Goal: Transaction & Acquisition: Subscribe to service/newsletter

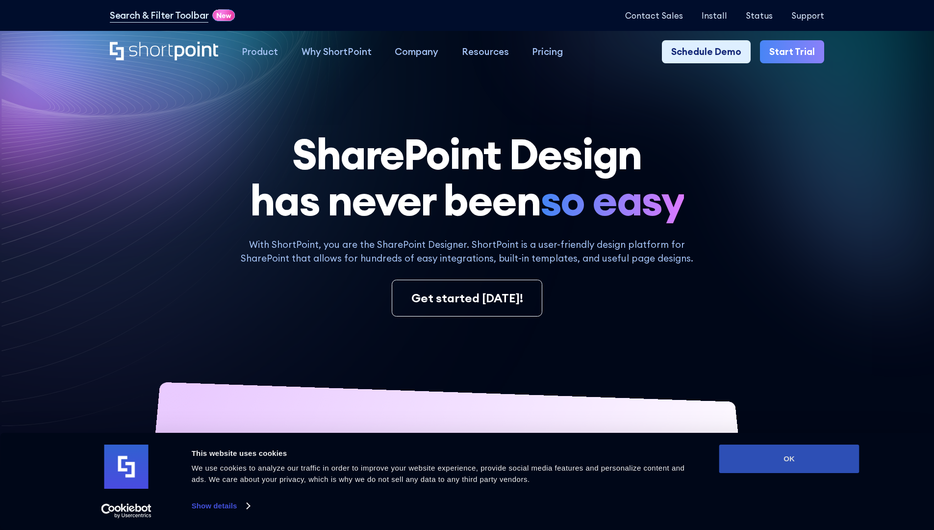
click at [789, 458] on button "OK" at bounding box center [789, 458] width 140 height 28
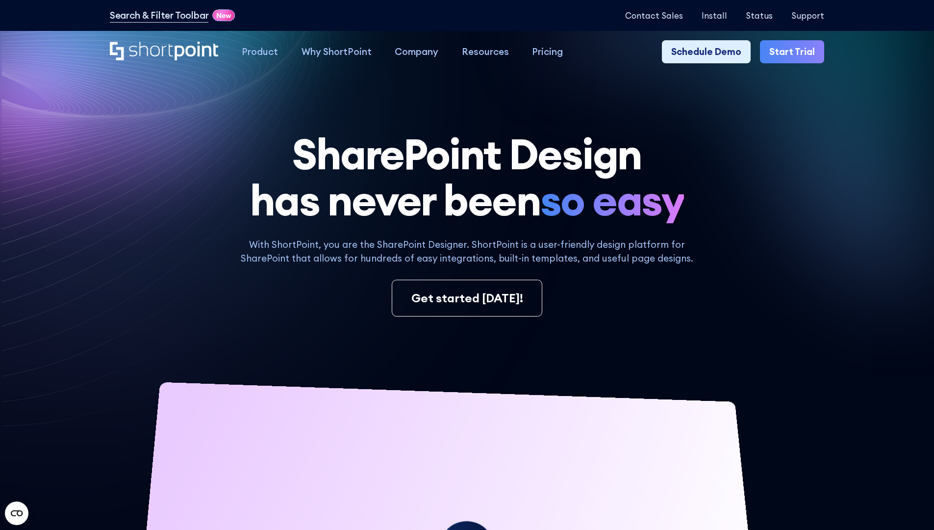
click at [795, 52] on link "Start Trial" at bounding box center [792, 52] width 64 height 24
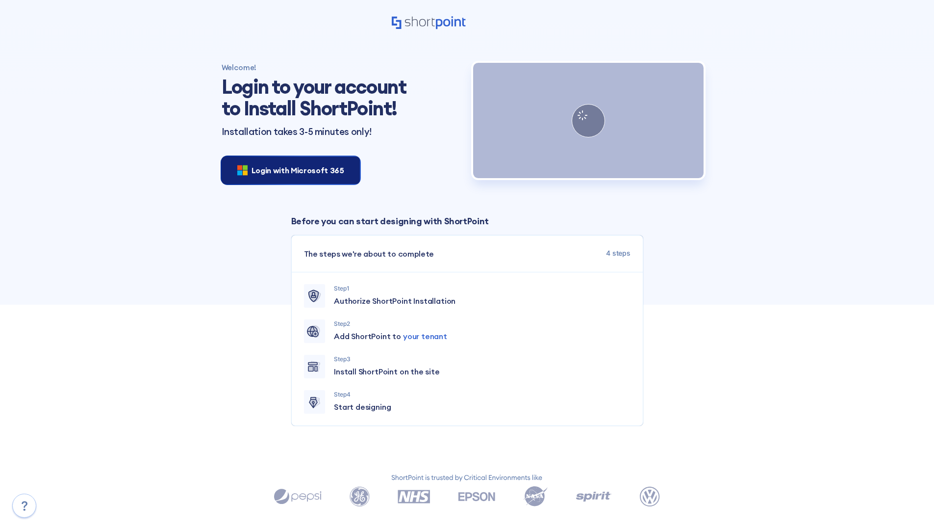
click at [288, 170] on span "Login with Microsoft 365" at bounding box center [298, 170] width 93 height 12
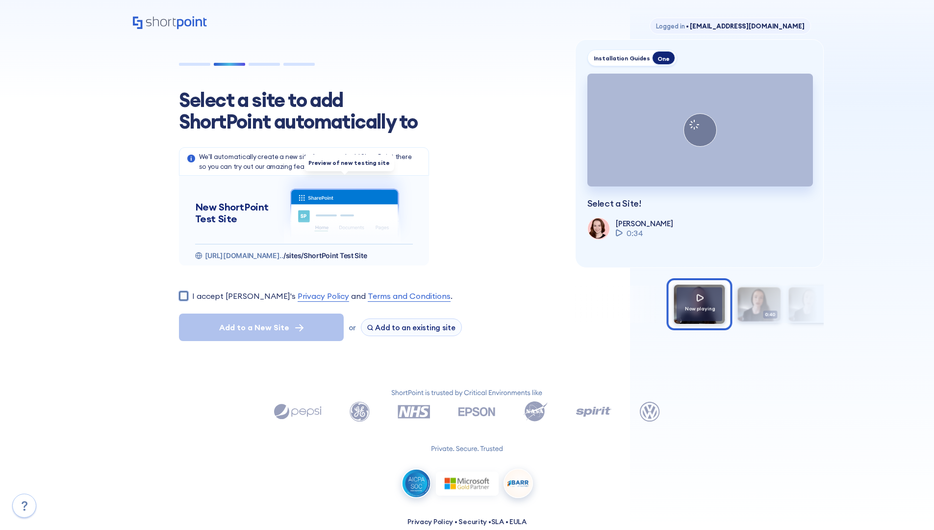
click at [183, 295] on input "I accept [PERSON_NAME]'s Privacy Policy and Terms and Conditions ." at bounding box center [183, 295] width 9 height 9
checkbox input "true"
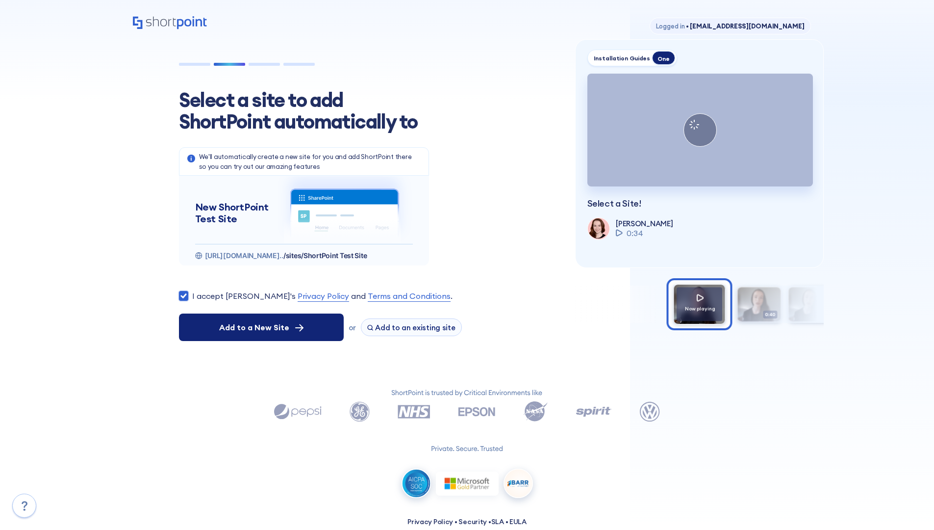
click at [261, 327] on span "Add to a New Site" at bounding box center [254, 327] width 70 height 12
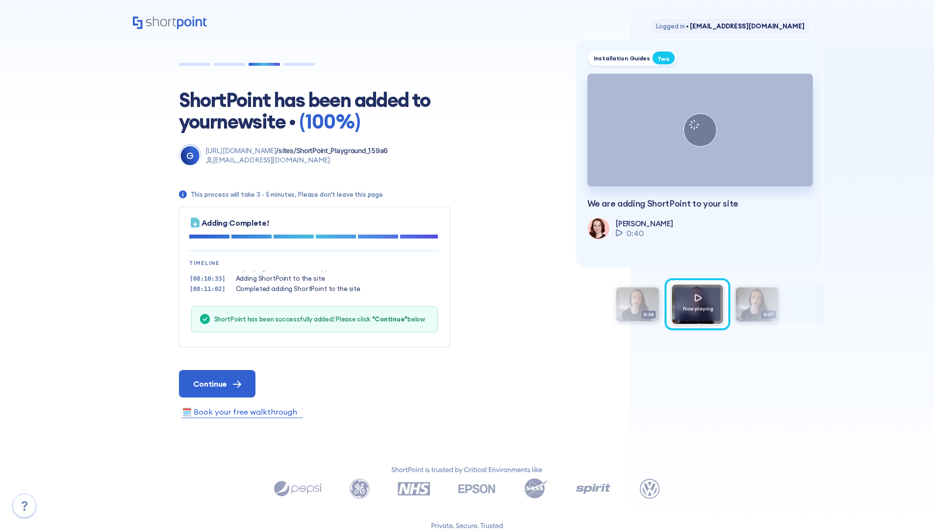
scroll to position [30, 0]
click at [217, 383] on span "Continue" at bounding box center [210, 384] width 34 height 12
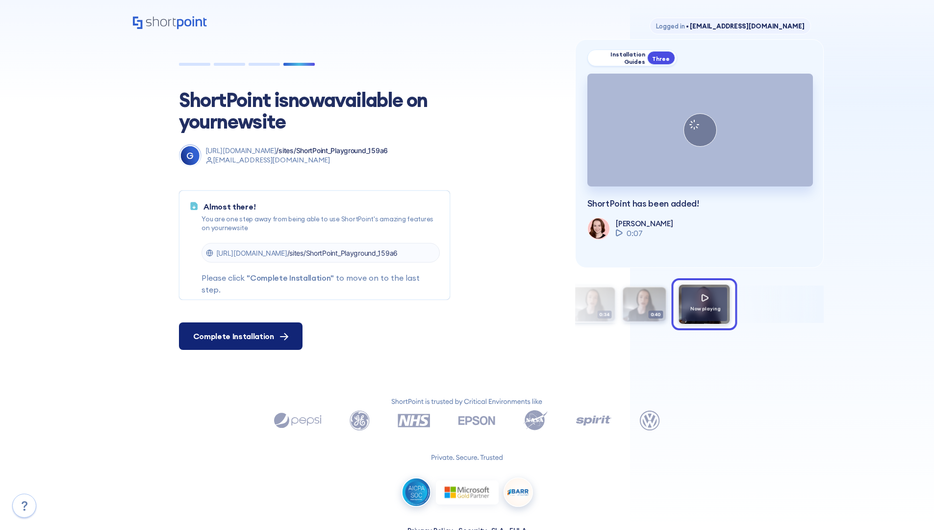
click at [239, 336] on span "Complete Installation" at bounding box center [233, 336] width 81 height 12
